Goal: Find specific page/section: Find specific page/section

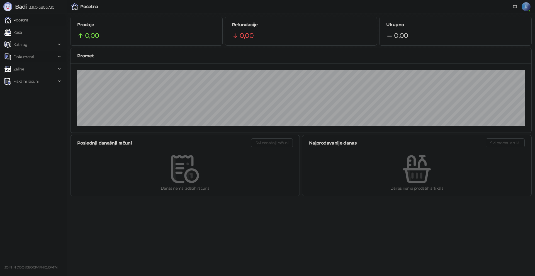
click at [36, 58] on span "Dokumenti" at bounding box center [30, 56] width 52 height 11
click at [33, 67] on link "Ulazni dokumenti" at bounding box center [27, 69] width 41 height 11
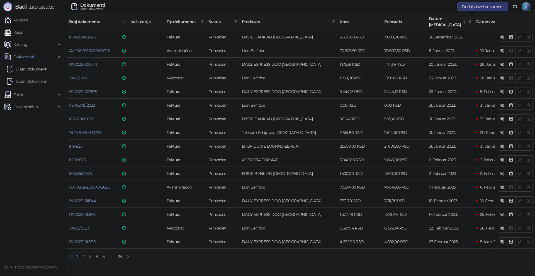
click at [121, 253] on link "24" at bounding box center [120, 256] width 8 height 6
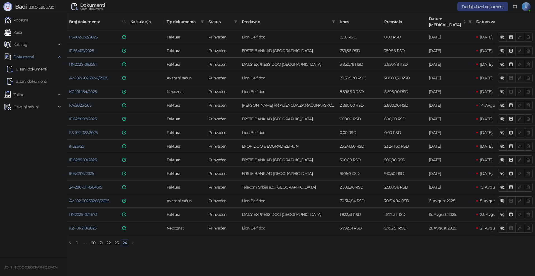
click at [29, 44] on span "Katalog" at bounding box center [30, 44] width 52 height 11
click at [55, 57] on span "Dokumenti" at bounding box center [30, 56] width 52 height 11
click at [22, 31] on link "Kasa" at bounding box center [12, 32] width 17 height 11
